Goal: Task Accomplishment & Management: Use online tool/utility

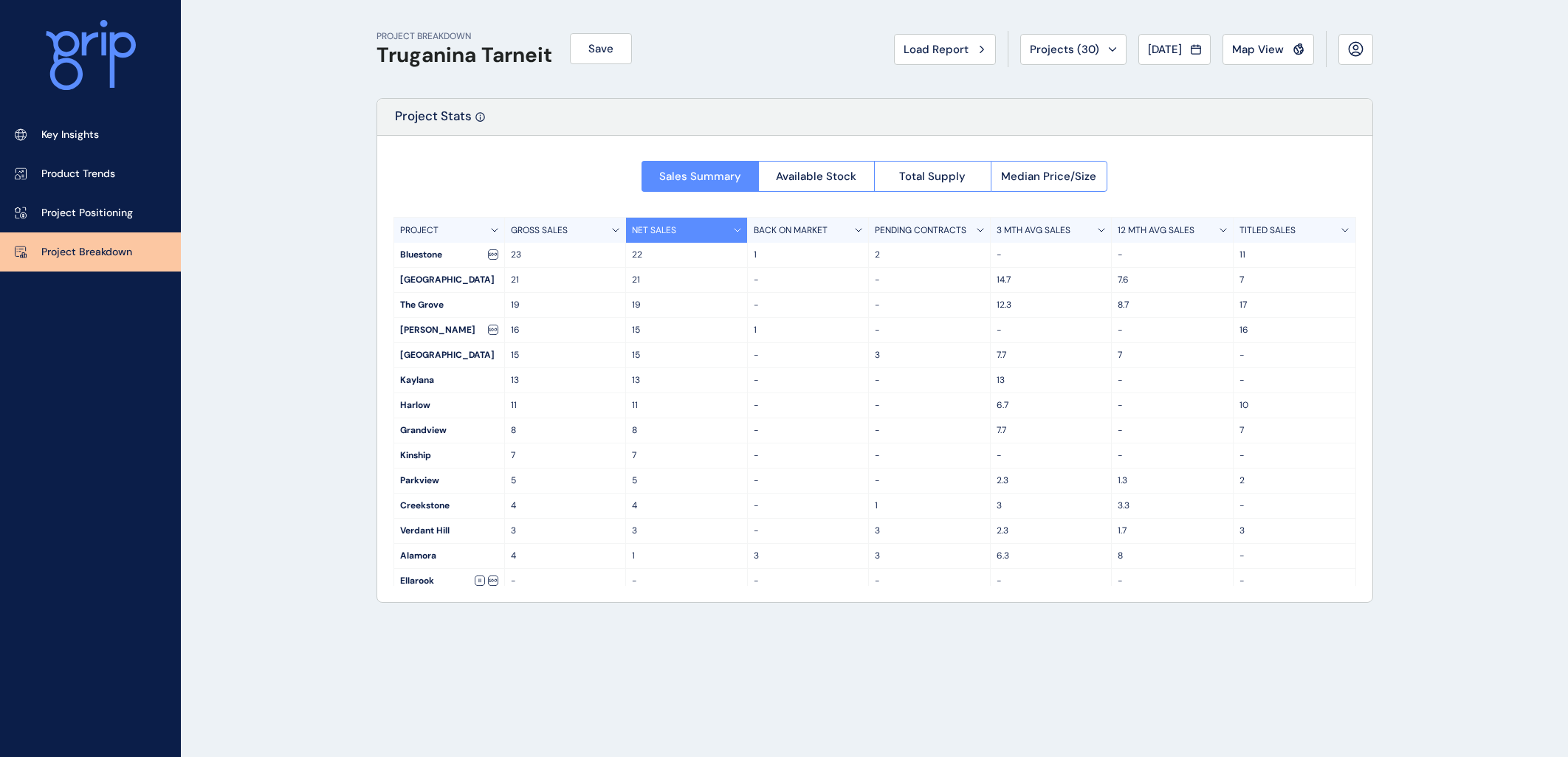
click at [304, 131] on div "PROJECT BREAKDOWN Truganina Tarneit Save Load Report Projects ( 30 ) [DATE] 202…" at bounding box center [784, 378] width 1568 height 757
click at [316, 257] on div "PROJECT BREAKDOWN Truganina Tarneit Save Load Report Projects ( 30 ) [DATE] 202…" at bounding box center [784, 378] width 1568 height 757
click at [315, 343] on div "PROJECT BREAKDOWN Truganina Tarneit Save Load Report Projects ( 30 ) [DATE] 202…" at bounding box center [784, 378] width 1568 height 757
click at [322, 325] on div "PROJECT BREAKDOWN Truganina Tarneit Save Load Report Projects ( 30 ) [DATE] 202…" at bounding box center [784, 378] width 1568 height 757
click at [323, 336] on div "PROJECT BREAKDOWN Truganina Tarneit Save Load Report Projects ( 30 ) [DATE] 202…" at bounding box center [784, 378] width 1568 height 757
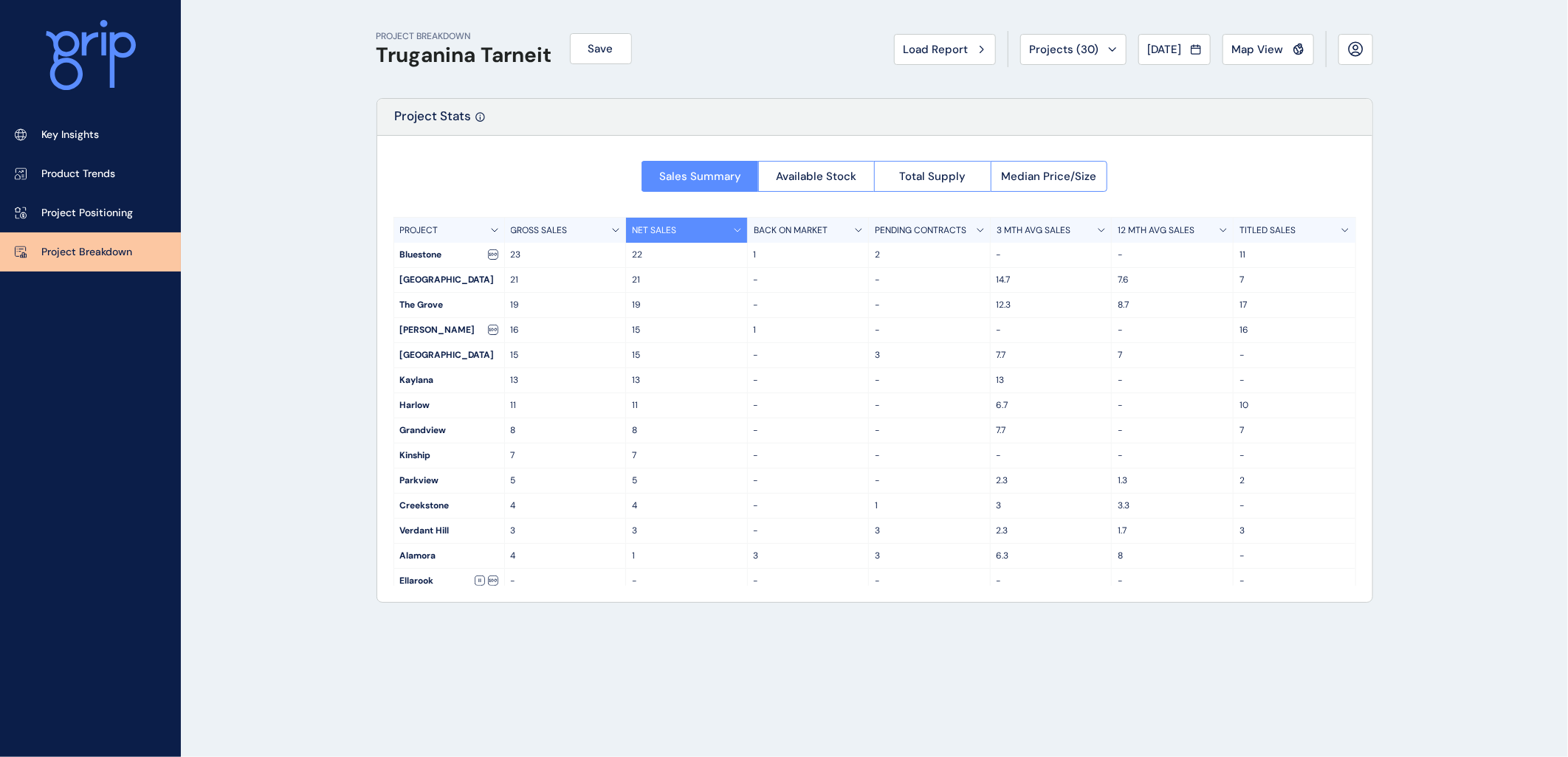
click at [298, 244] on div "PROJECT BREAKDOWN Truganina Tarneit Save Load Report Projects ( 30 ) [DATE] 202…" at bounding box center [784, 378] width 1568 height 757
drag, startPoint x: 282, startPoint y: 316, endPoint x: 288, endPoint y: 297, distance: 19.9
click at [282, 315] on div "PROJECT BREAKDOWN Truganina Tarneit Save Load Report Projects ( 30 ) [DATE] 202…" at bounding box center [784, 378] width 1568 height 757
drag, startPoint x: 288, startPoint y: 297, endPoint x: 290, endPoint y: 282, distance: 15.1
click at [288, 296] on div "PROJECT BREAKDOWN Truganina Tarneit Save Load Report Projects ( 30 ) [DATE] 202…" at bounding box center [784, 378] width 1568 height 757
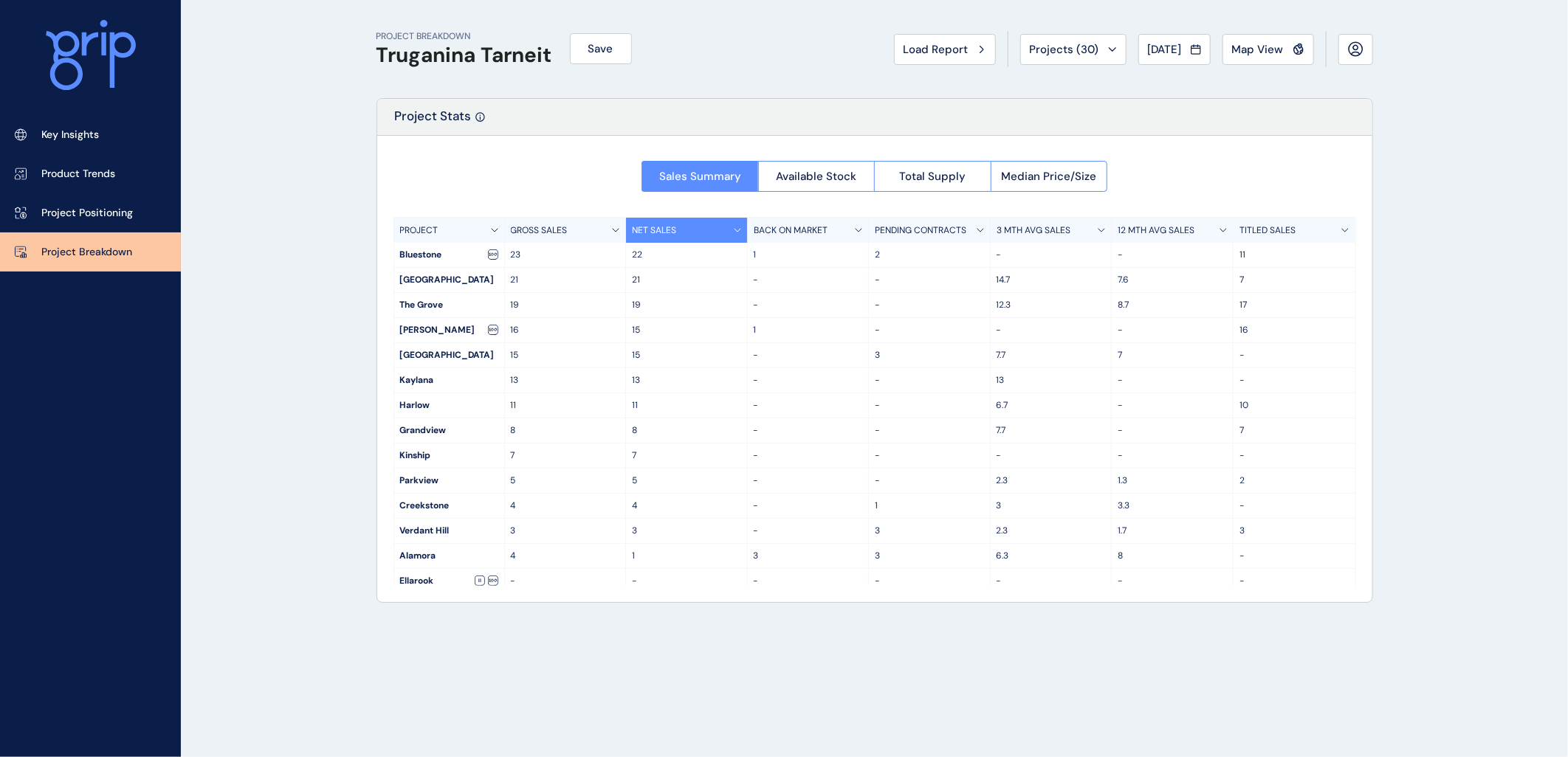
click at [290, 280] on div "PROJECT BREAKDOWN Truganina Tarneit Save Load Report Projects ( 30 ) [DATE] 202…" at bounding box center [784, 378] width 1568 height 757
drag, startPoint x: 306, startPoint y: 215, endPoint x: 356, endPoint y: 186, distance: 57.8
click at [311, 214] on div "PROJECT BREAKDOWN Truganina Tarneit Save Load Report Projects ( 30 ) [DATE] 202…" at bounding box center [784, 378] width 1568 height 757
